Goal: Task Accomplishment & Management: Use online tool/utility

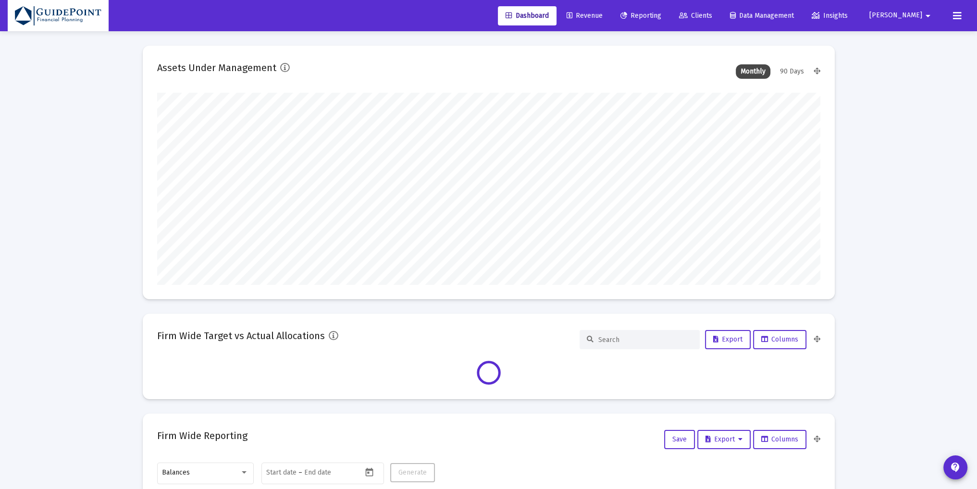
type input "[DATE]"
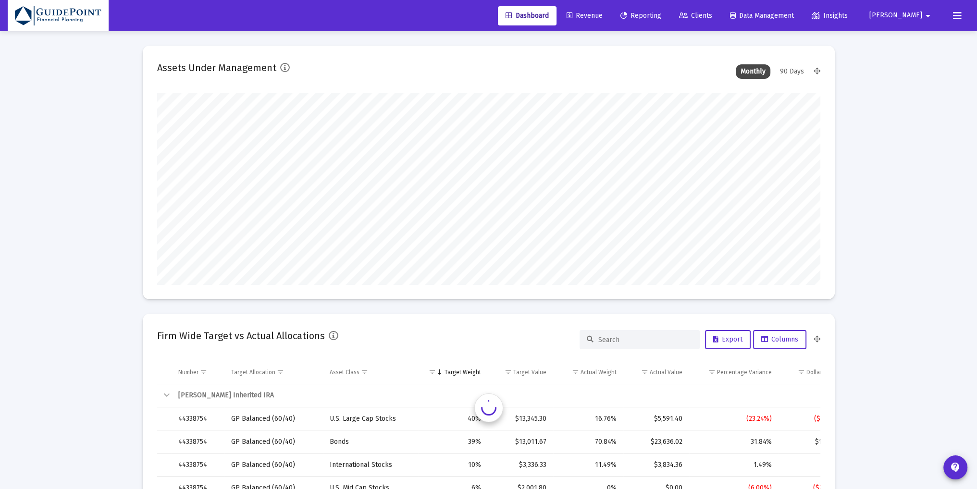
scroll to position [192, 357]
type input "[PERSON_NAME][EMAIL_ADDRESS][DOMAIN_NAME]"
click at [712, 12] on span "Clients" at bounding box center [695, 16] width 33 height 8
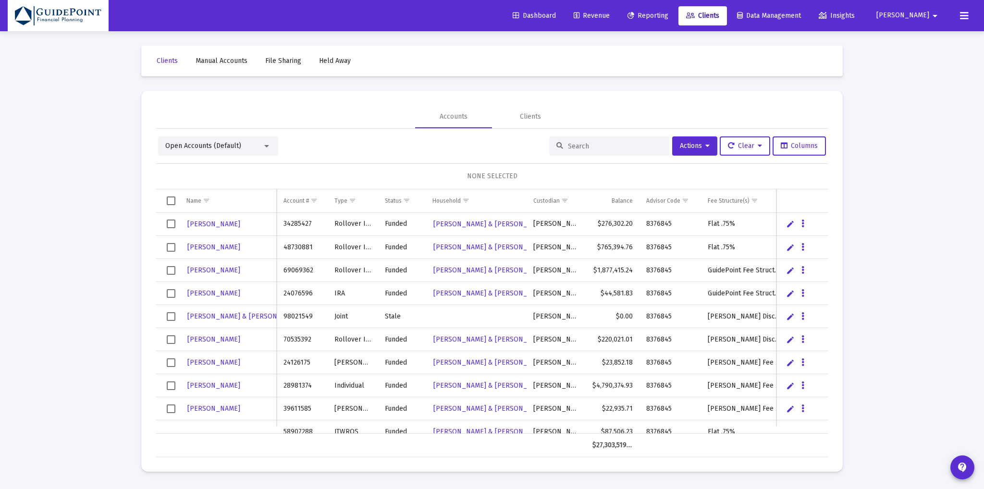
click at [263, 147] on div at bounding box center [266, 146] width 9 height 8
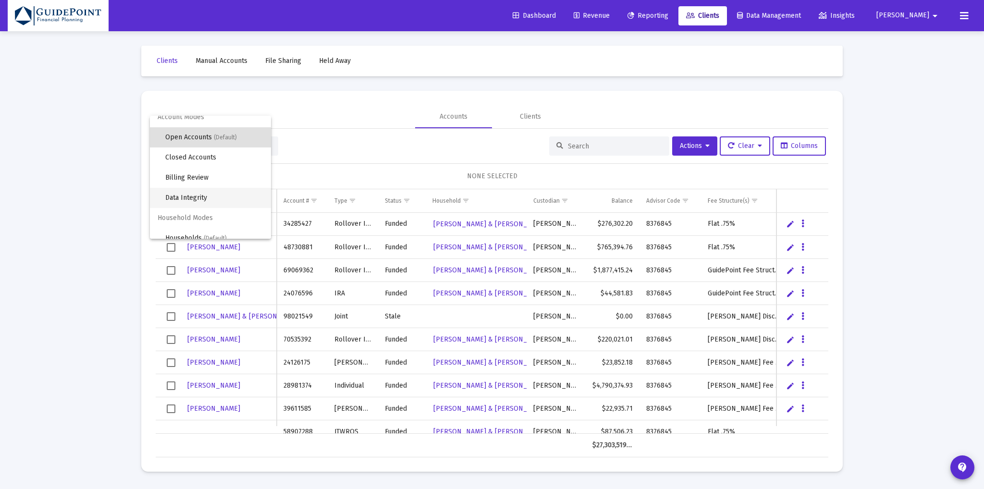
scroll to position [18, 0]
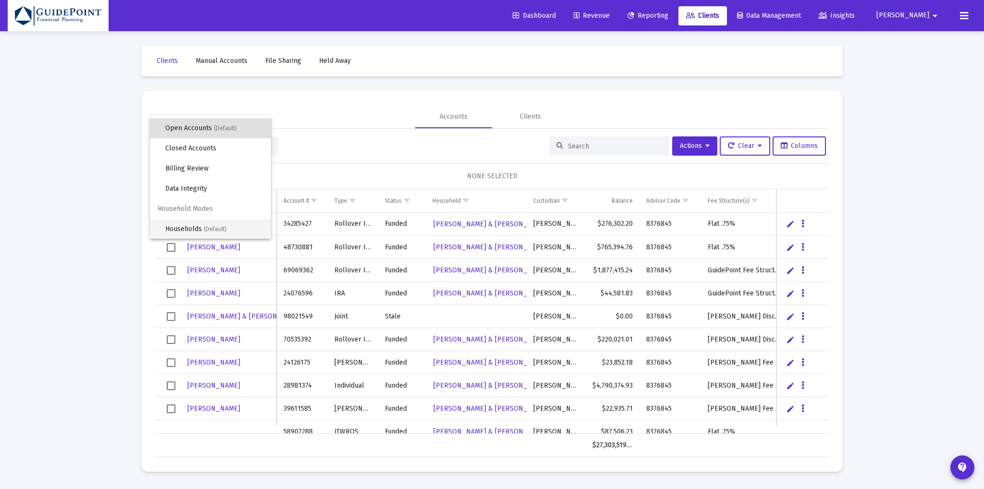
click at [204, 224] on span "Households (Default)" at bounding box center [214, 229] width 98 height 20
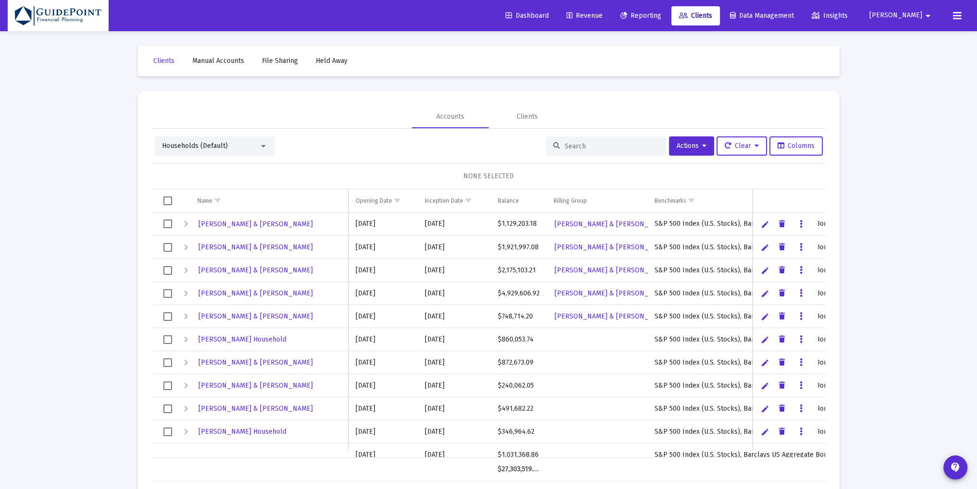
click at [583, 145] on input at bounding box center [612, 146] width 94 height 8
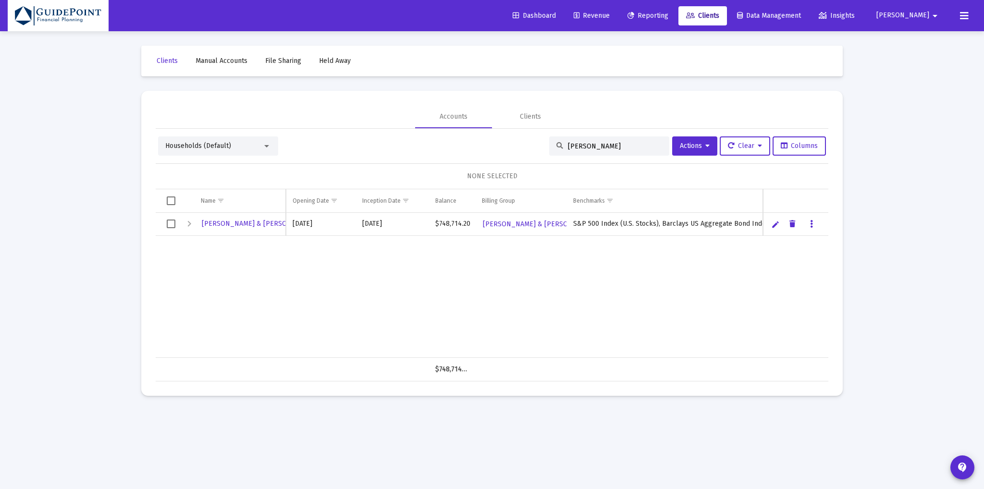
type input "[PERSON_NAME]"
click at [170, 225] on span "Select row" at bounding box center [171, 224] width 9 height 9
click at [698, 148] on span "Actions" at bounding box center [695, 146] width 30 height 8
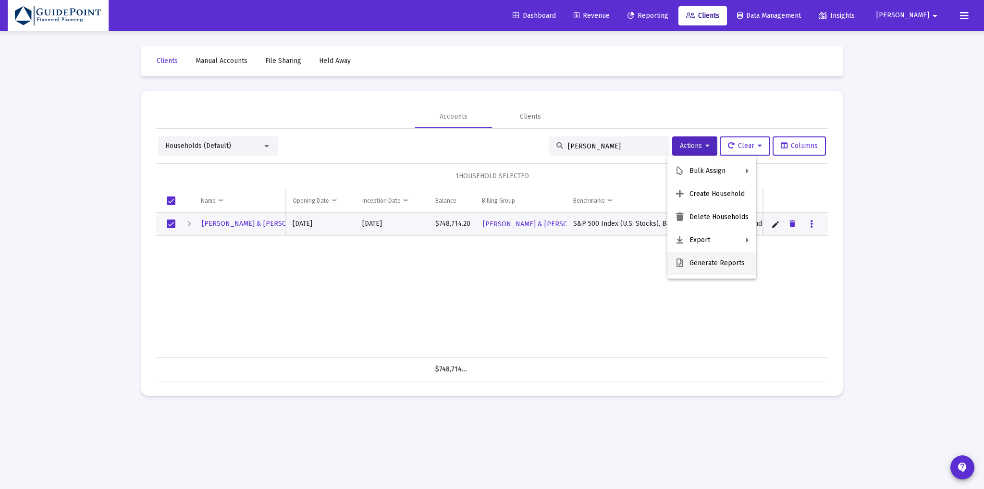
click at [694, 261] on button "Generate Reports" at bounding box center [712, 263] width 89 height 23
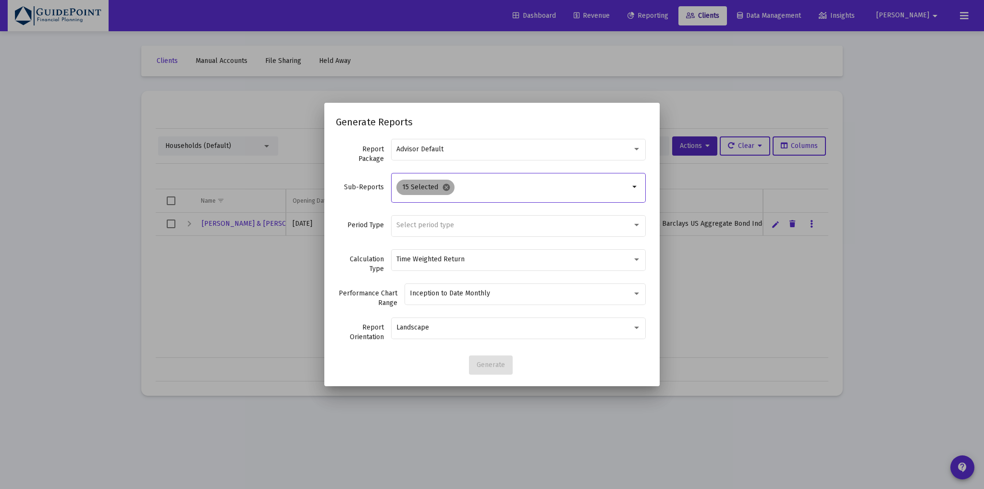
click at [445, 187] on mat-icon "cancel" at bounding box center [446, 187] width 9 height 9
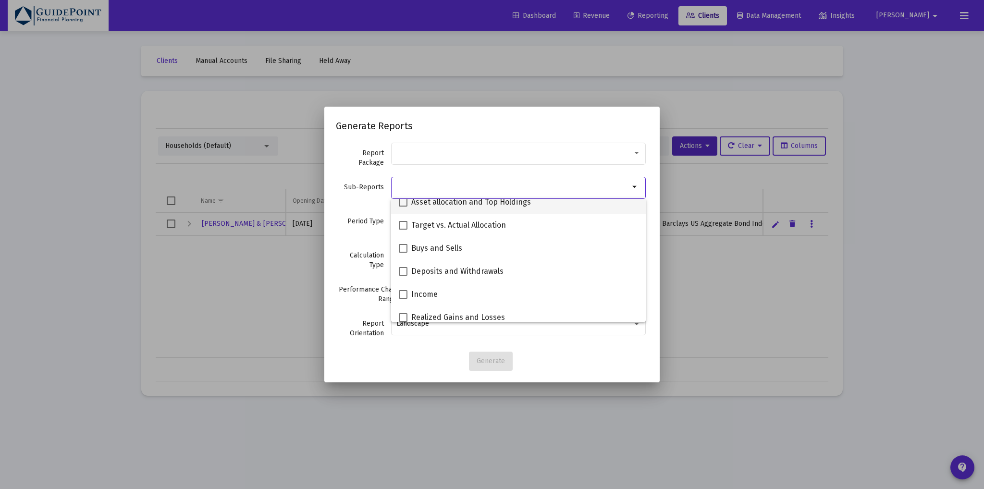
scroll to position [239, 0]
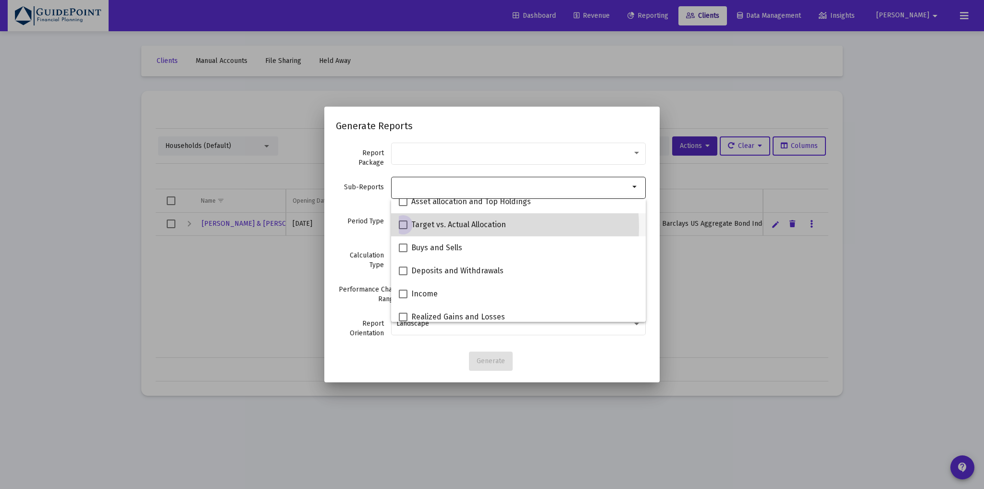
click at [463, 227] on span "Target vs. Actual Allocation" at bounding box center [458, 225] width 95 height 12
click at [403, 229] on input "Target vs. Actual Allocation" at bounding box center [403, 229] width 0 height 0
checkbox input "true"
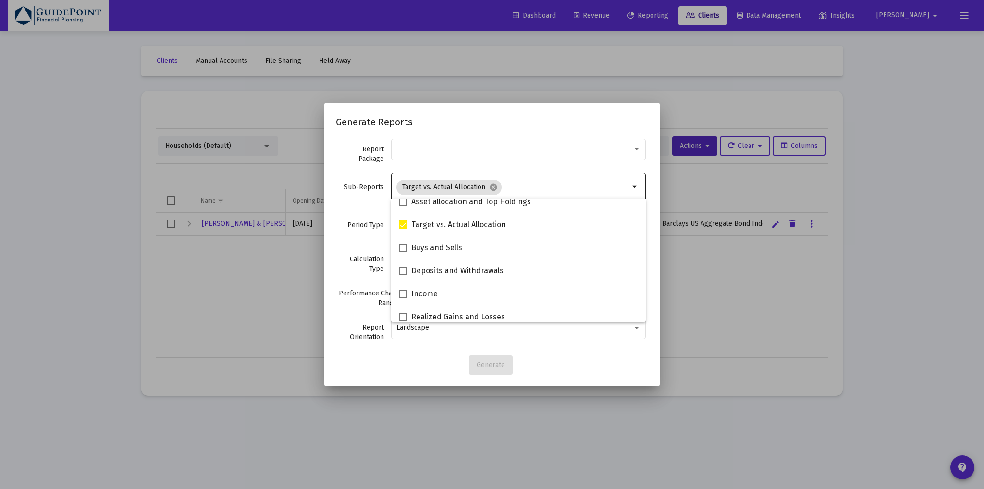
click at [341, 237] on div "Period Type Select period type" at bounding box center [492, 230] width 312 height 34
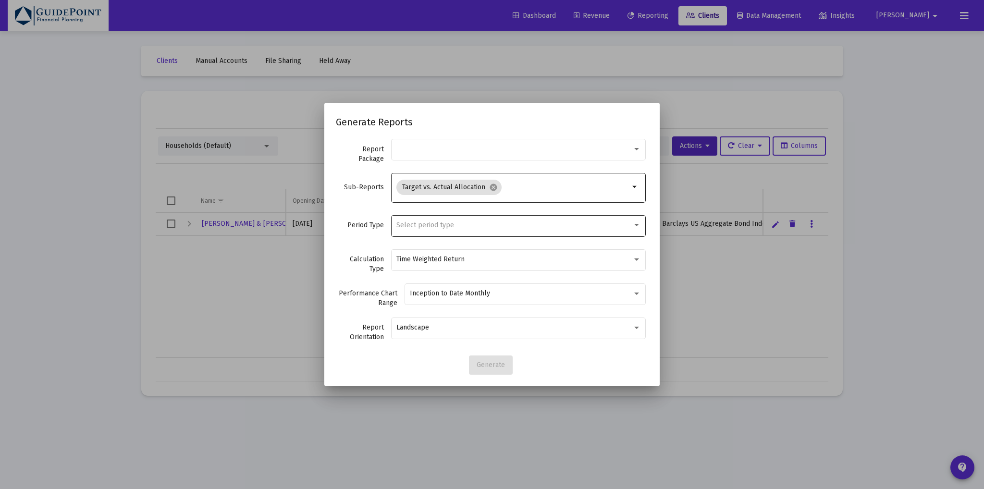
click at [400, 222] on span "Select period type" at bounding box center [426, 225] width 58 height 8
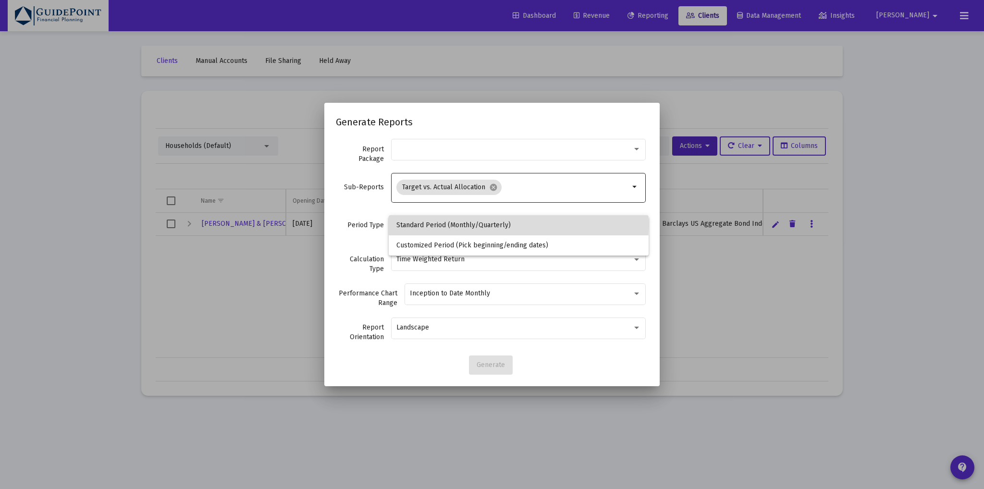
click at [407, 224] on span "Standard Period (Monthly/Quarterly)" at bounding box center [519, 225] width 245 height 20
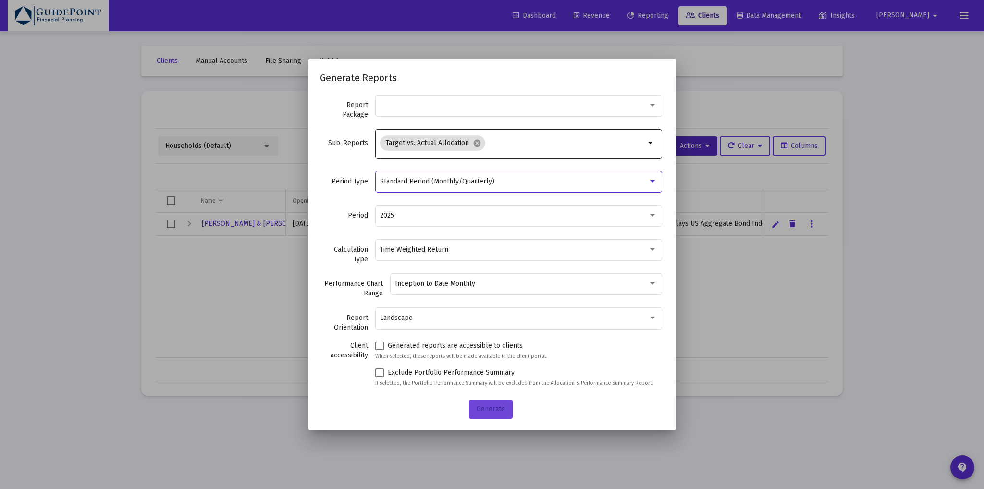
click at [494, 411] on button "Generate" at bounding box center [491, 409] width 44 height 19
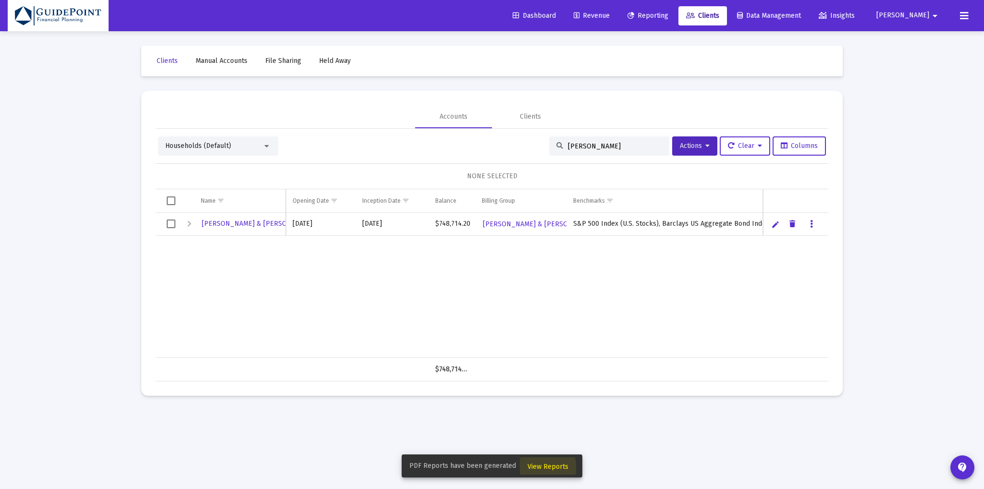
click at [538, 469] on span "View Reports" at bounding box center [548, 467] width 41 height 8
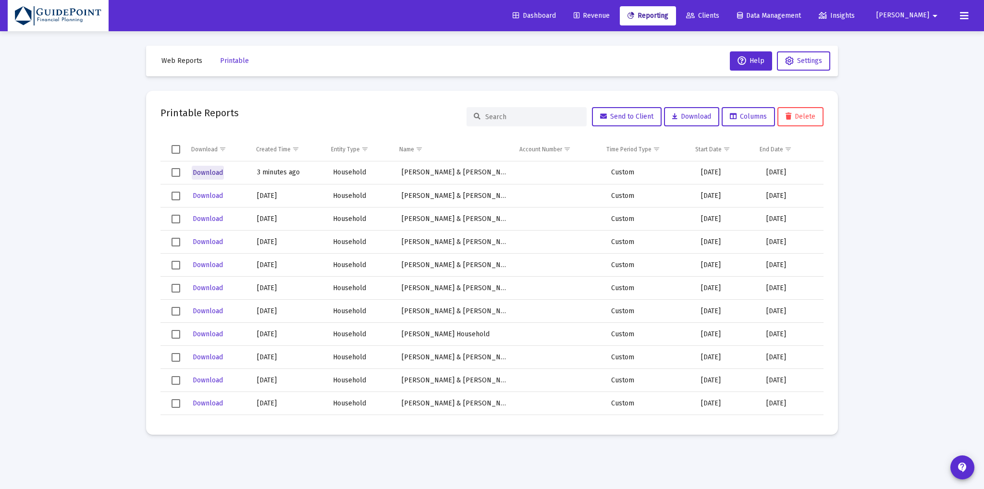
click at [211, 169] on span "Download" at bounding box center [208, 173] width 30 height 8
